Goal: Task Accomplishment & Management: Complete application form

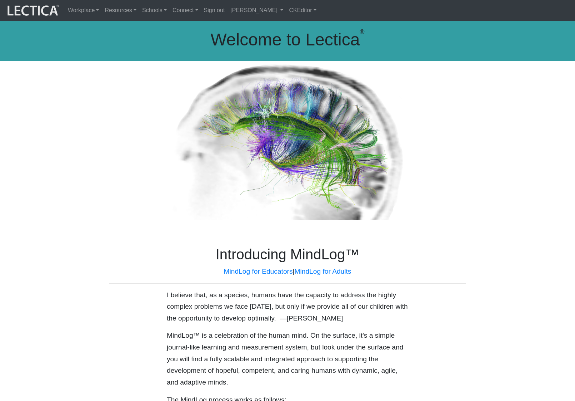
click at [201, 10] on link "Sign out" at bounding box center [214, 10] width 27 height 15
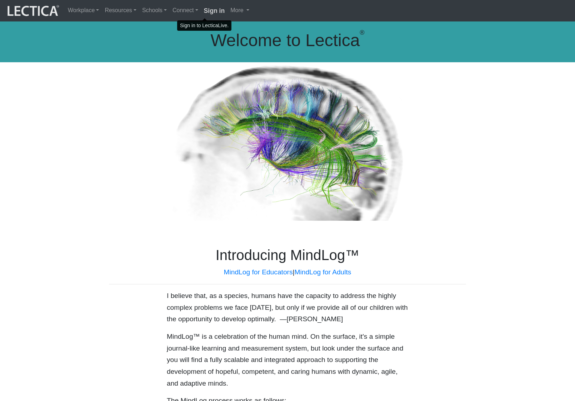
click at [204, 11] on strong "Sign in" at bounding box center [214, 10] width 21 height 7
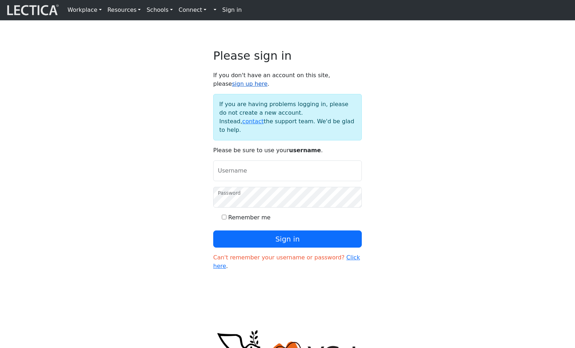
click at [268, 84] on link "sign up here" at bounding box center [250, 83] width 36 height 7
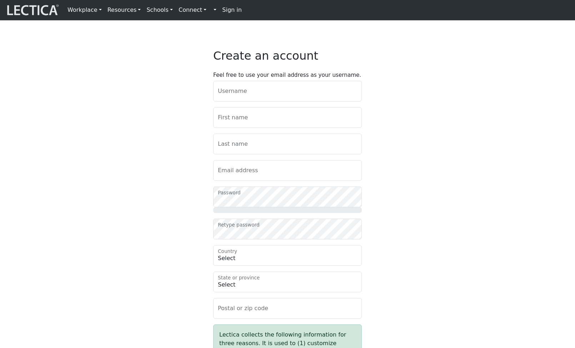
scroll to position [74, 0]
